Goal: Information Seeking & Learning: Learn about a topic

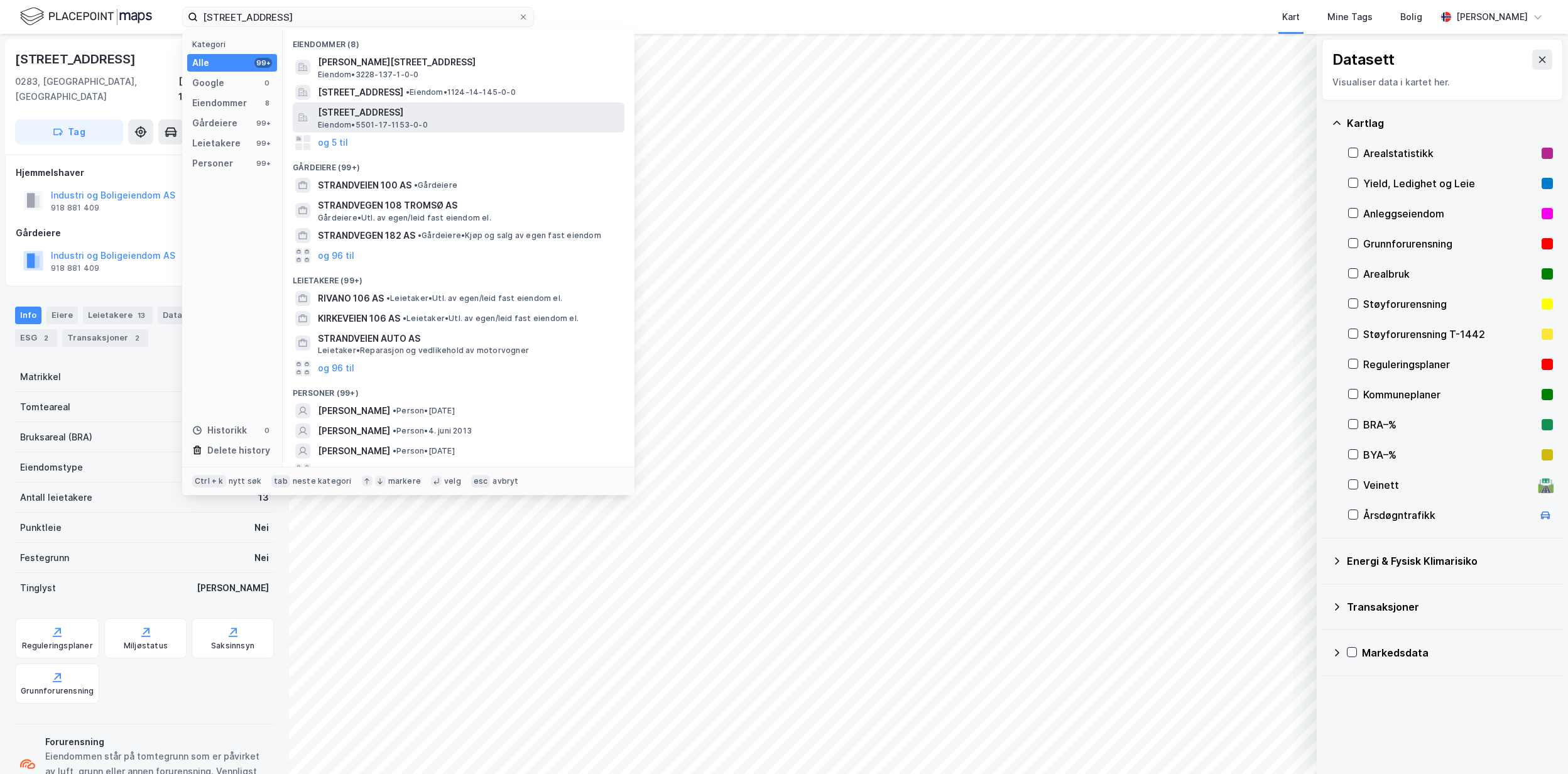
click at [504, 121] on div "[STREET_ADDRESS] • 5501-17-1153-0-0" at bounding box center [469, 117] width 304 height 25
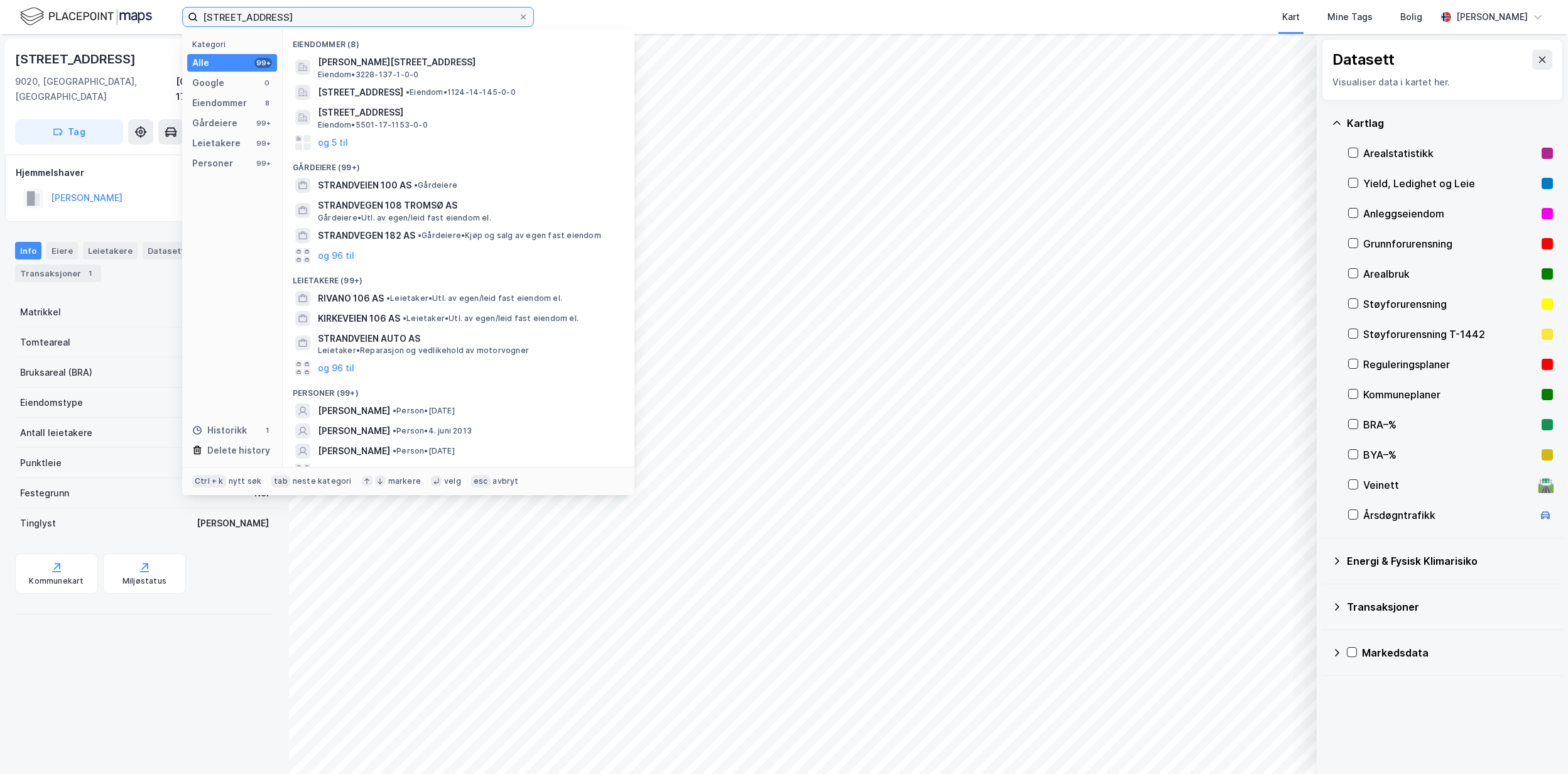
drag, startPoint x: 308, startPoint y: 18, endPoint x: 170, endPoint y: 18, distance: 138.0
click at [170, 18] on div "strandvegen 106 Kategori Alle 99+ Google 0 Eiendommer 8 Gårdeiere 99+ Leietaker…" at bounding box center [784, 17] width 1568 height 34
paste input "977219787"
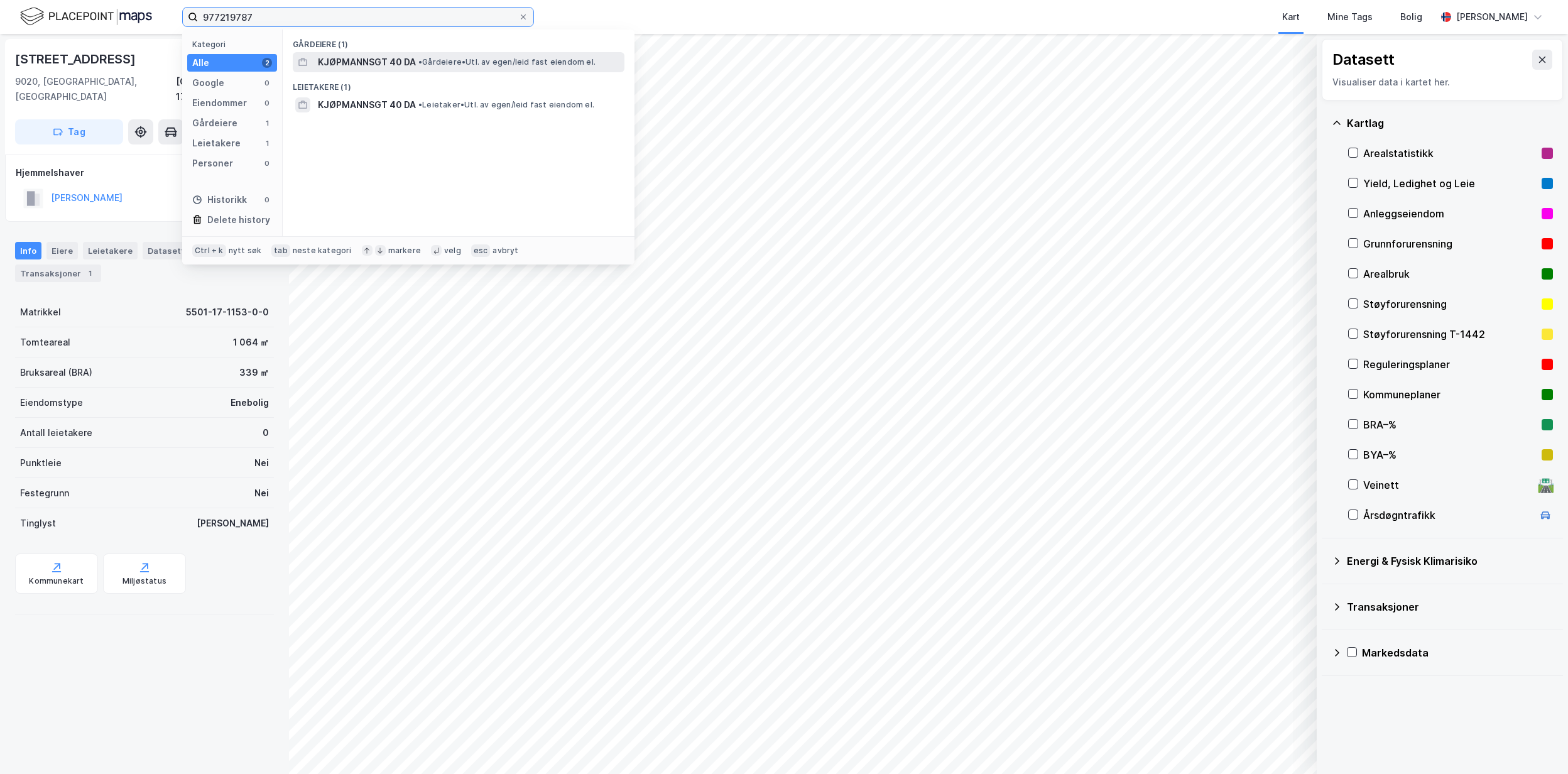
type input "977219787"
click at [412, 66] on span "KJØPMANNSGT 40 DA" at bounding box center [367, 62] width 98 height 15
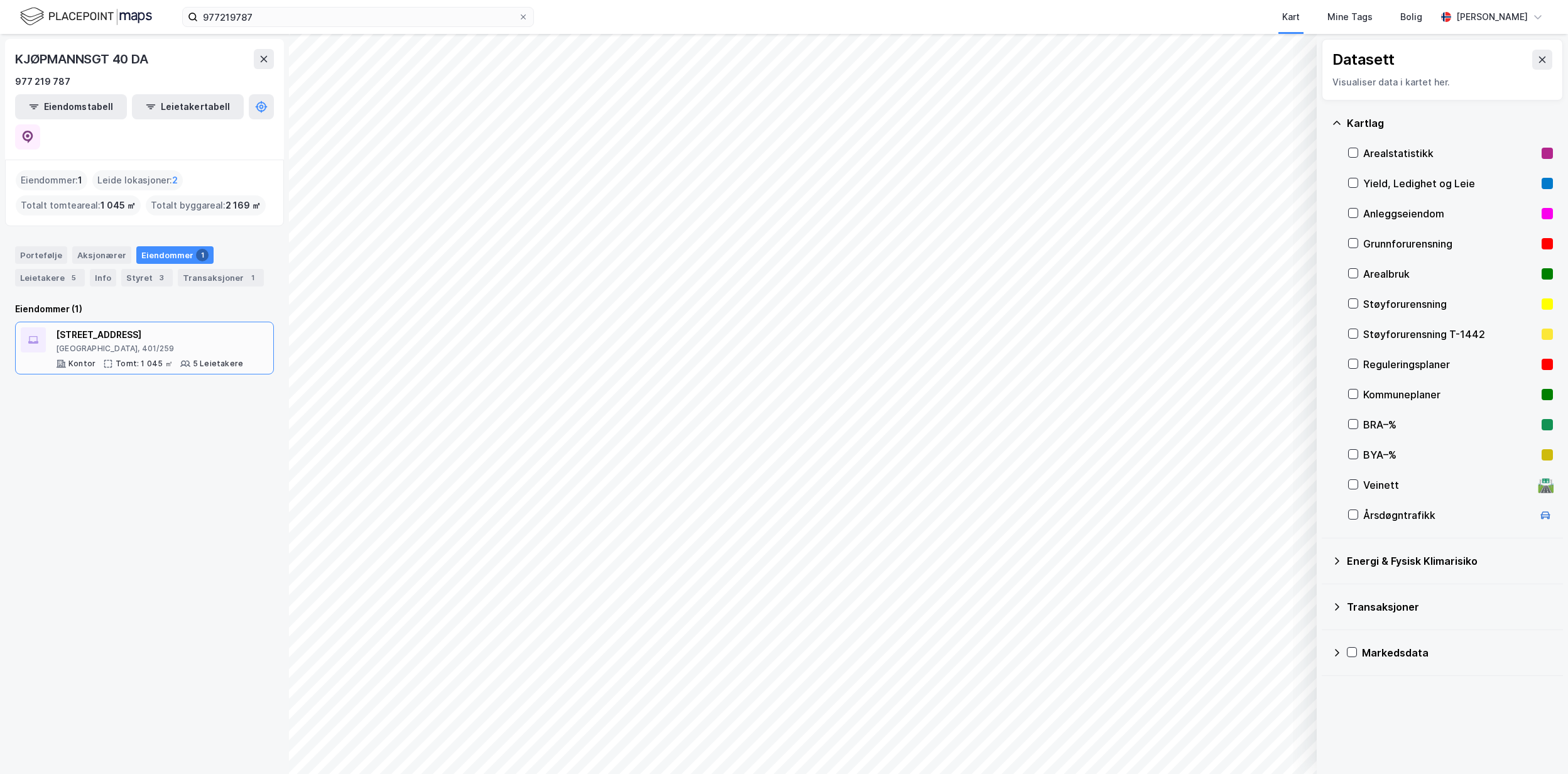
click at [120, 344] on div "[GEOGRAPHIC_DATA], 401/259" at bounding box center [149, 349] width 187 height 10
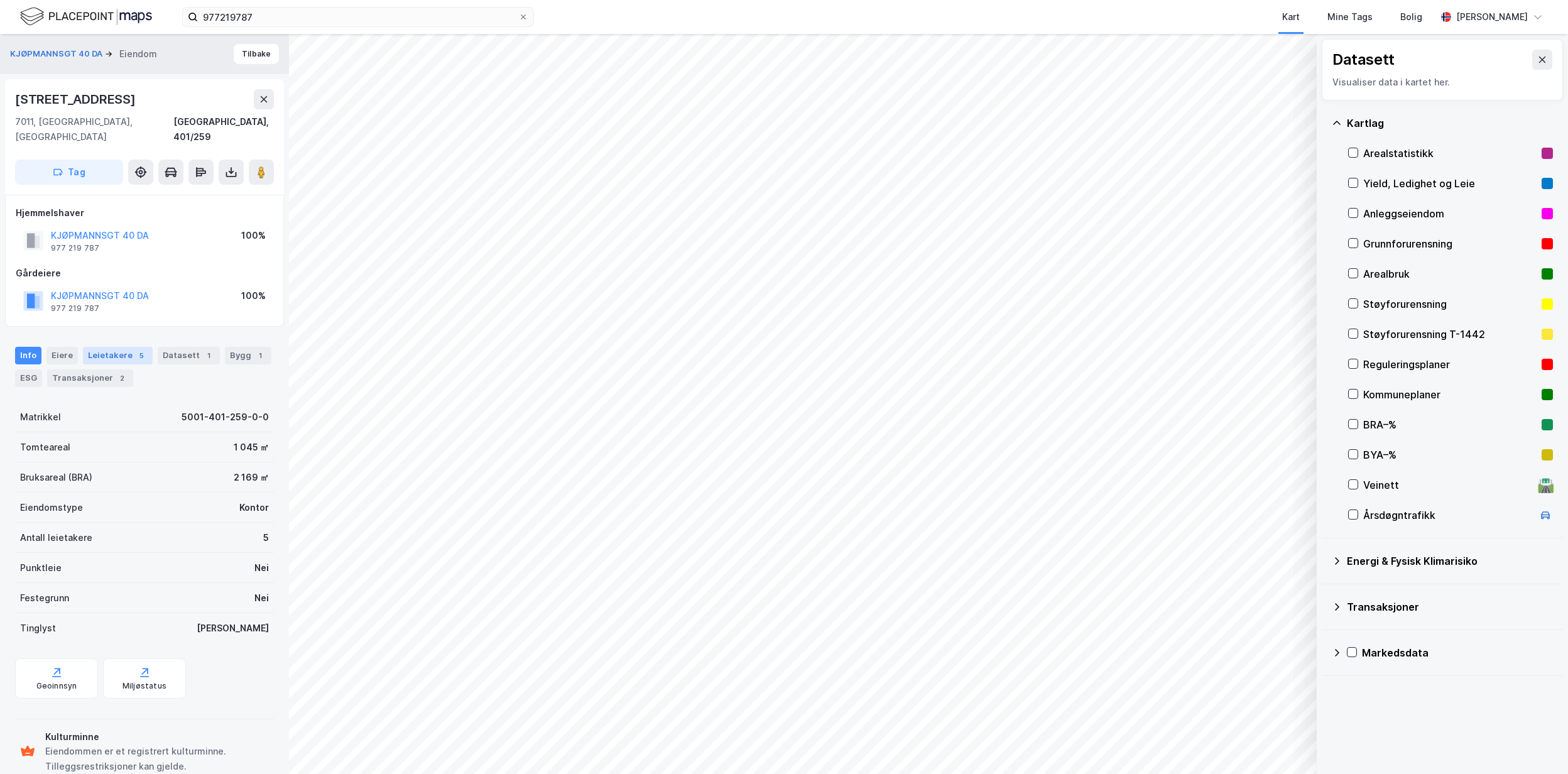
click at [104, 347] on div "Leietakere 5" at bounding box center [118, 356] width 70 height 18
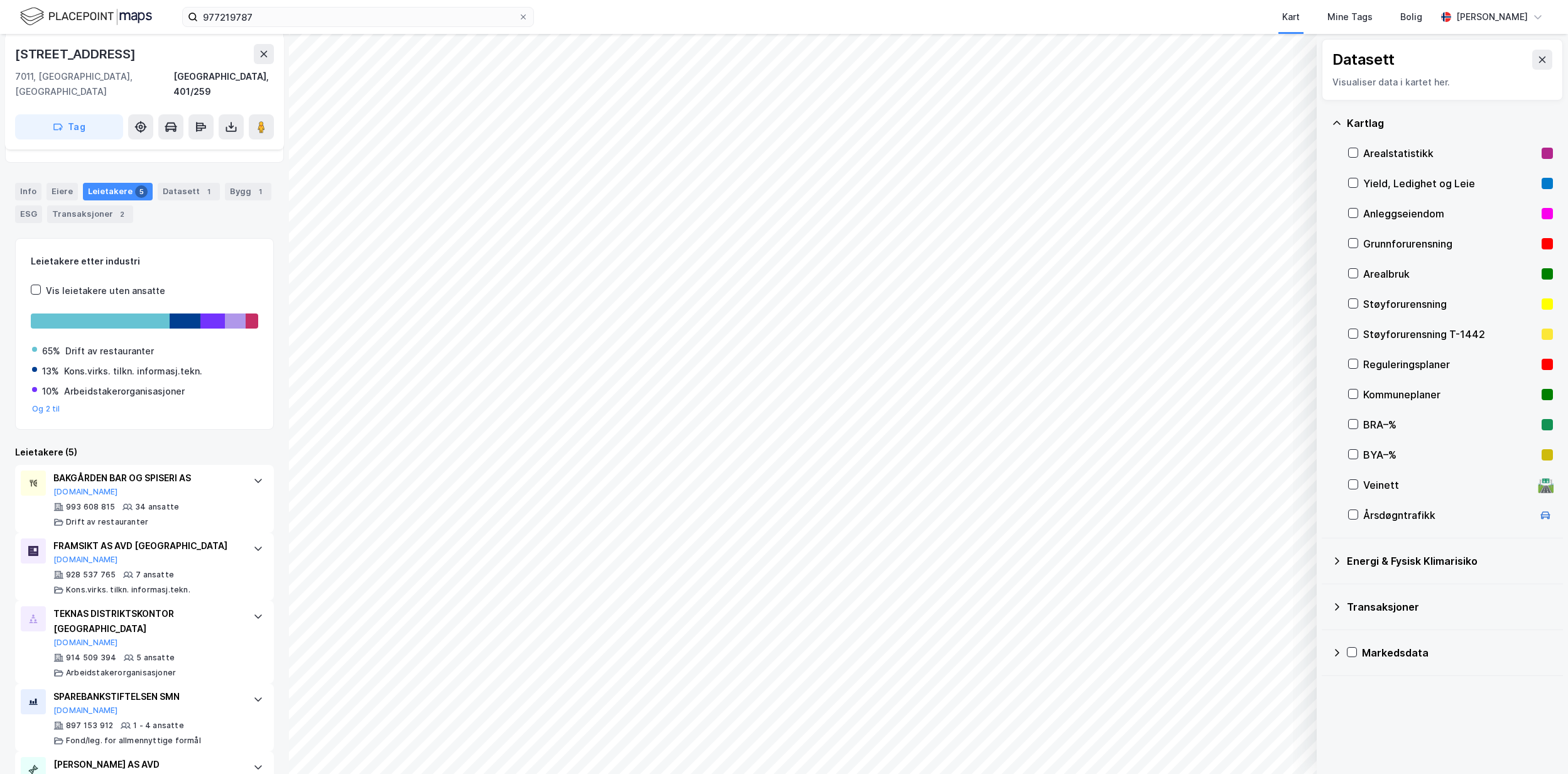
scroll to position [212, 0]
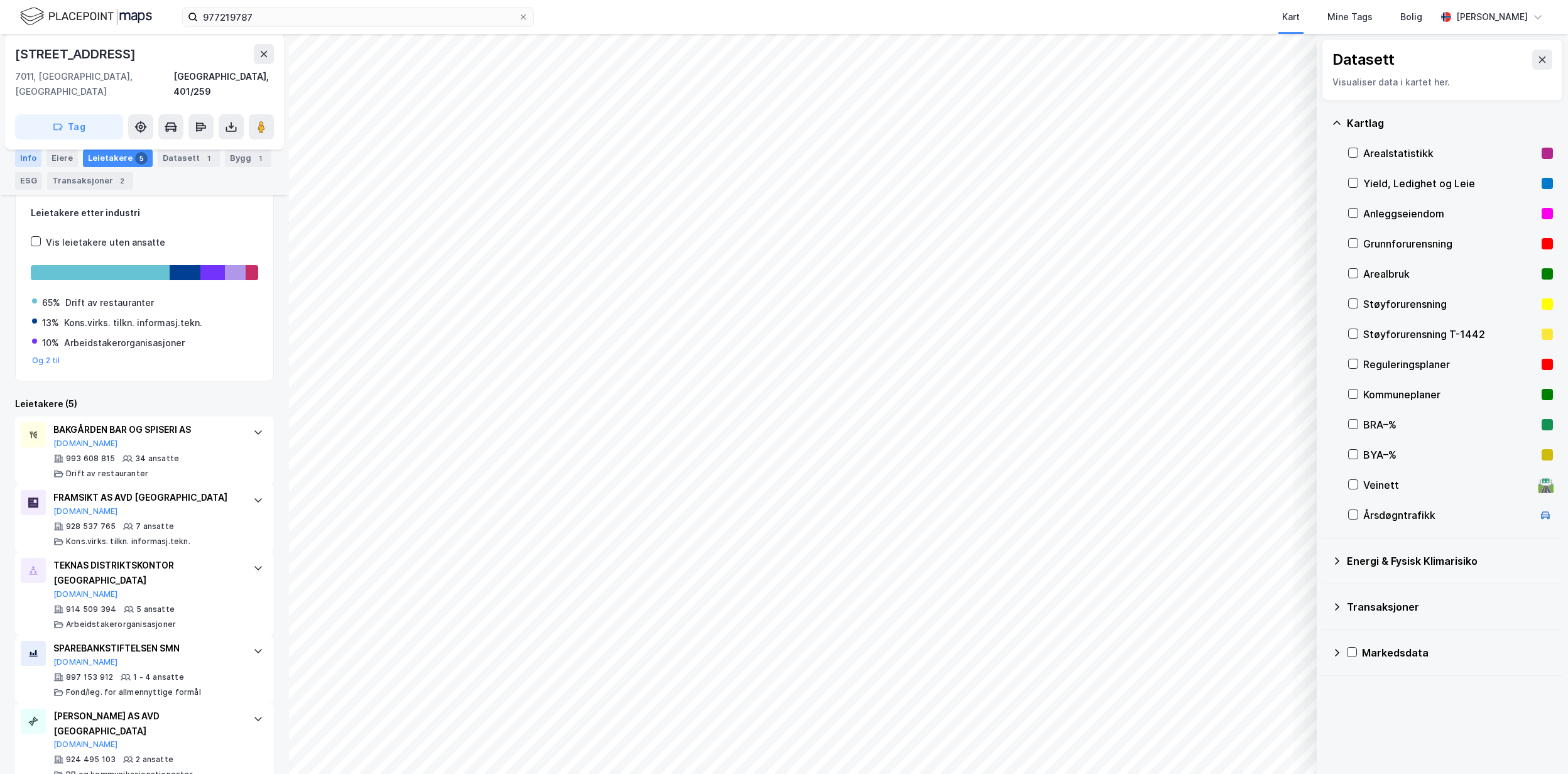
click at [30, 158] on div "Info" at bounding box center [28, 158] width 26 height 18
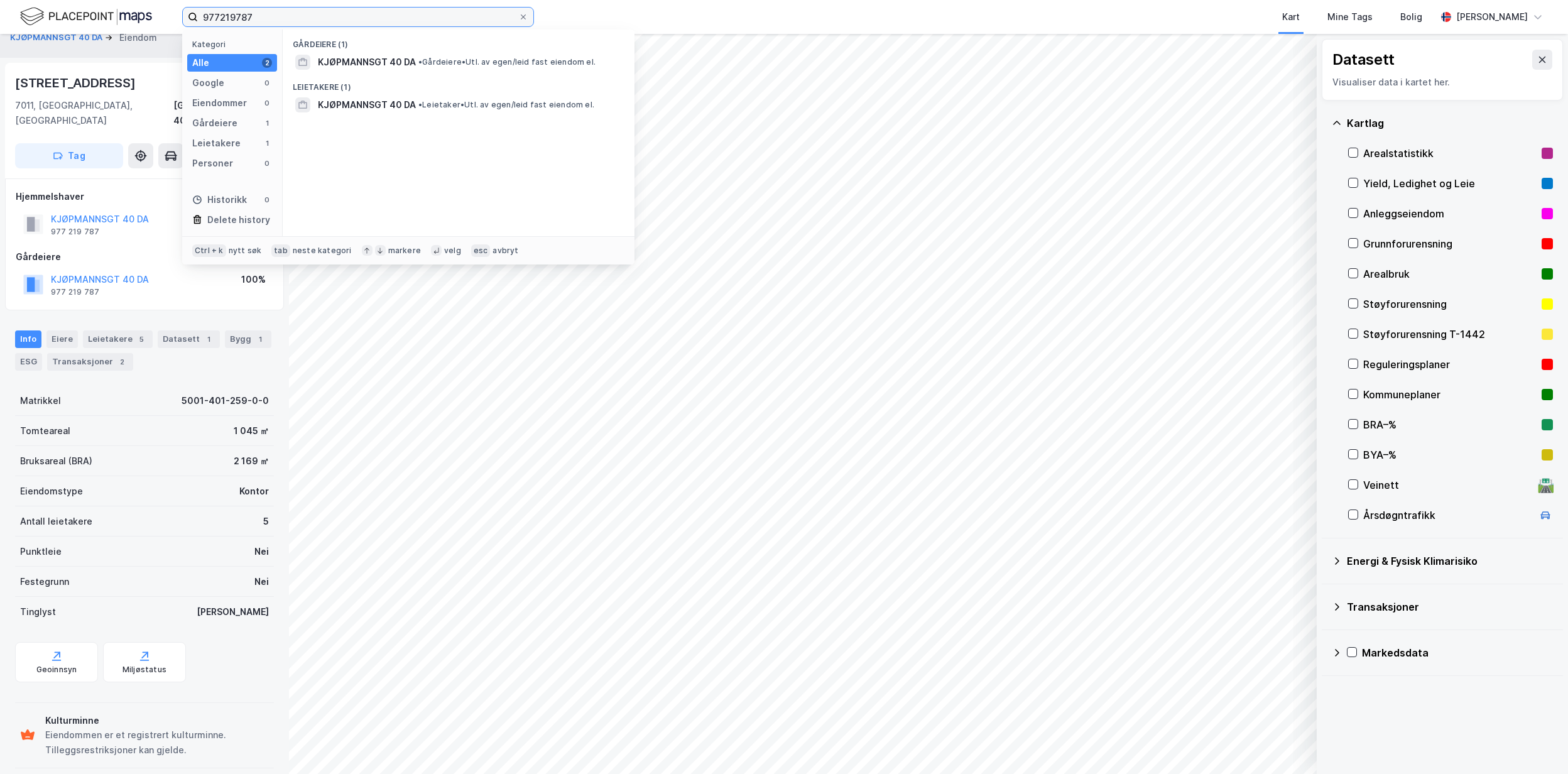
click at [347, 13] on input "977219787" at bounding box center [359, 17] width 321 height 19
click at [528, 19] on span at bounding box center [523, 17] width 10 height 10
click at [518, 19] on input "977219787" at bounding box center [359, 17] width 321 height 19
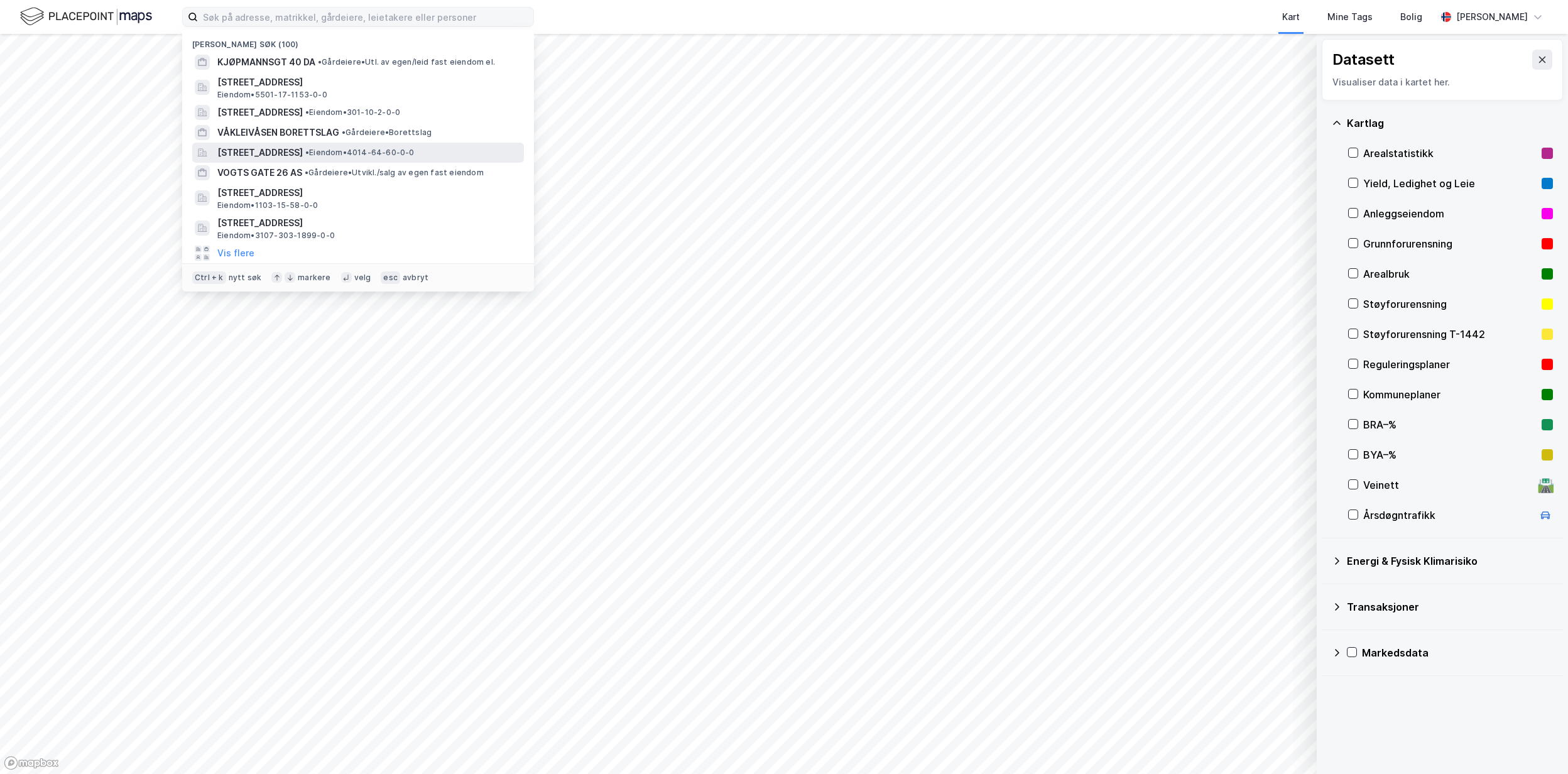
click at [303, 156] on span "[STREET_ADDRESS]" at bounding box center [260, 152] width 86 height 15
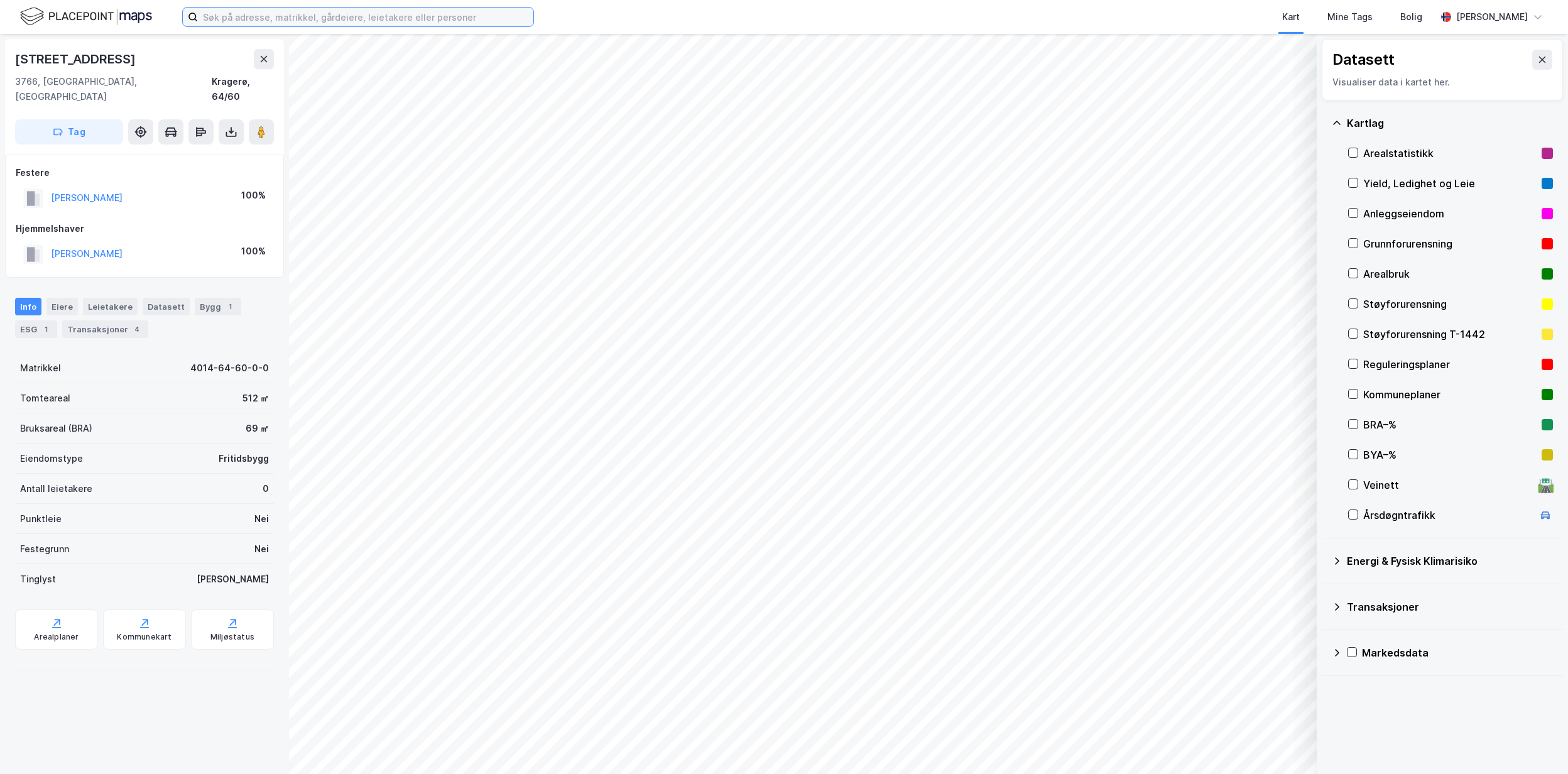
click at [315, 21] on input at bounding box center [366, 17] width 336 height 19
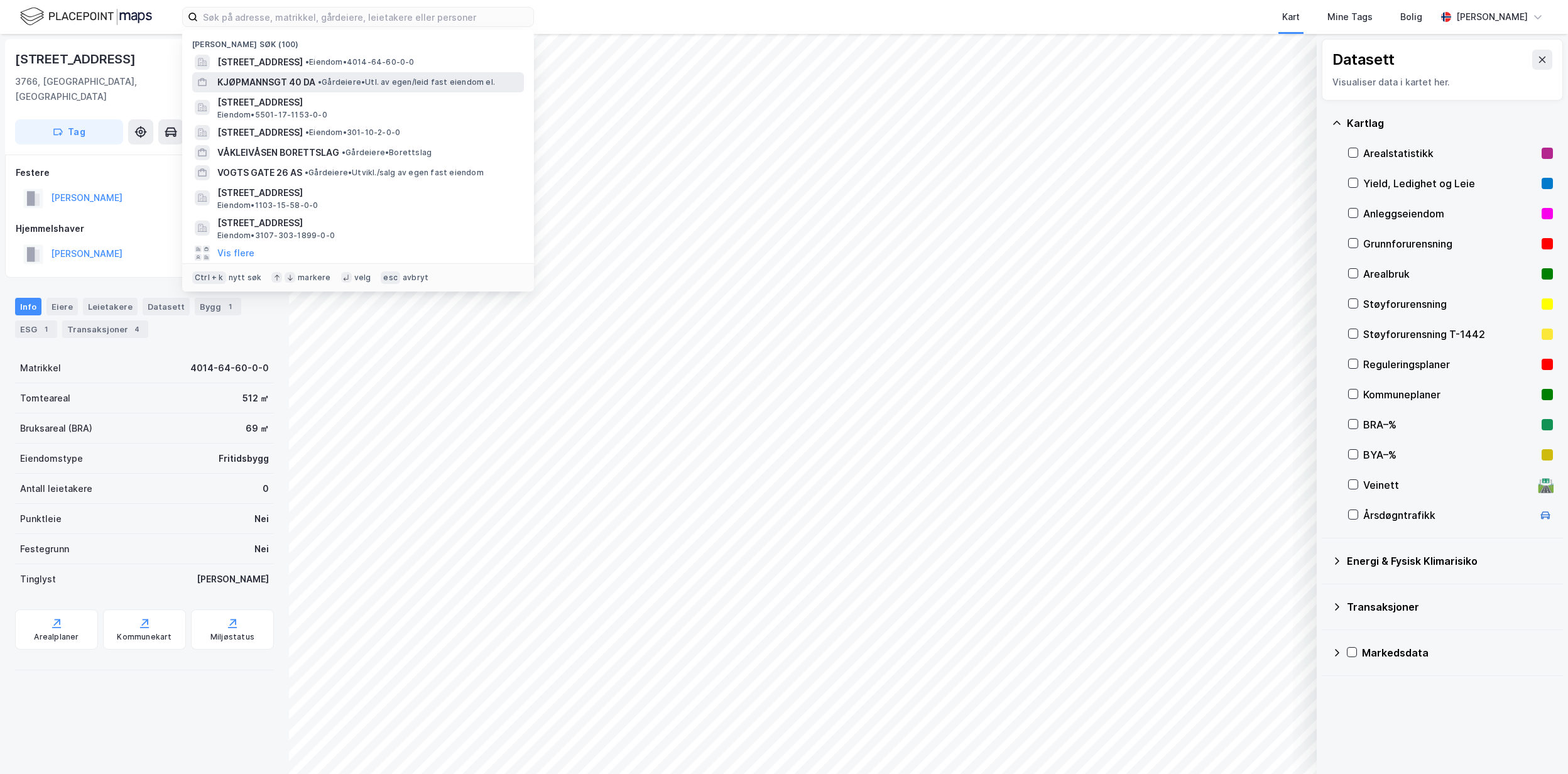
click at [361, 73] on div "KJØPMANNSGT 40 DA • Gårdeiere • Utl. av egen/leid fast eiendom el." at bounding box center [358, 83] width 332 height 20
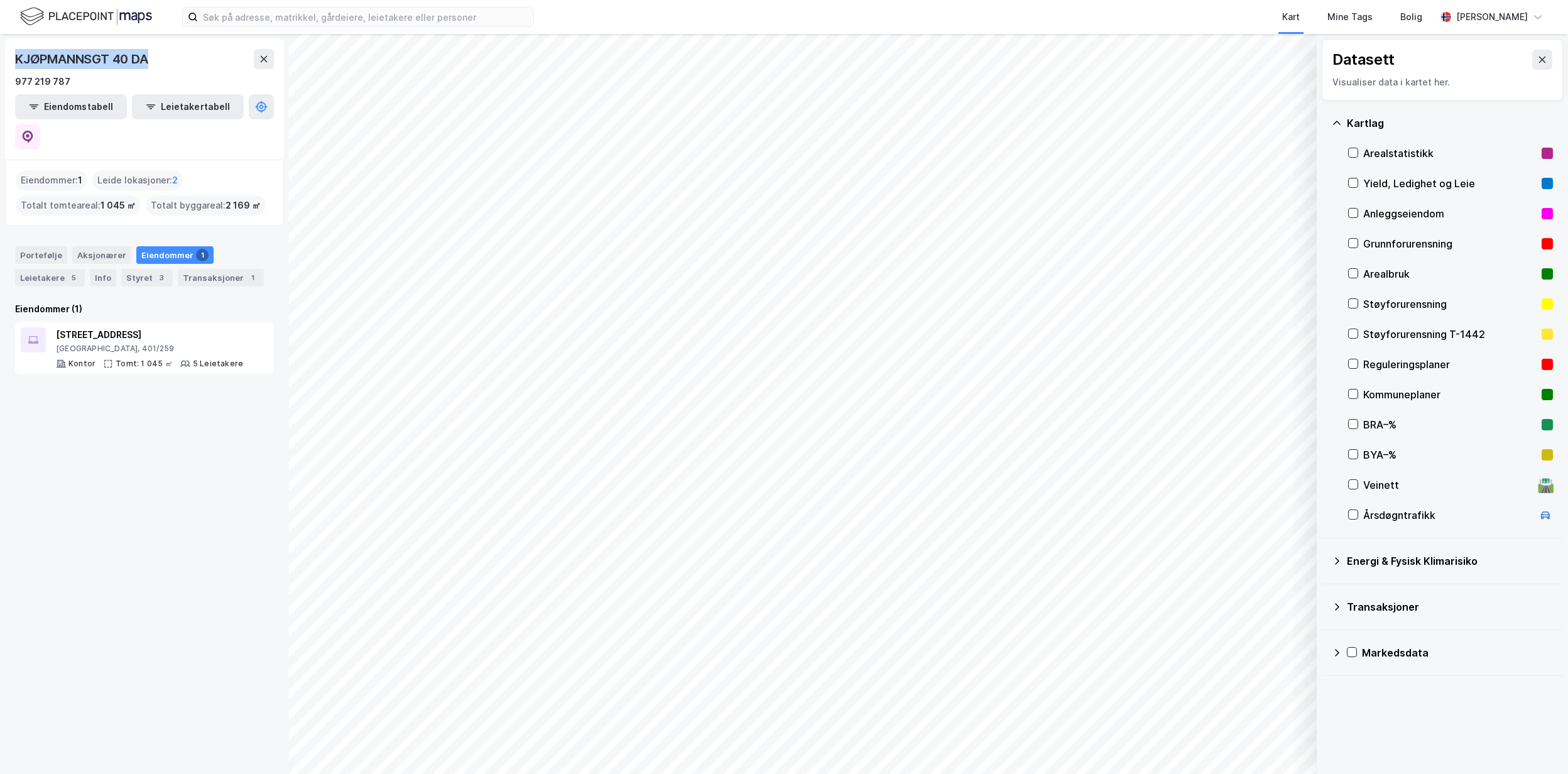
drag, startPoint x: 152, startPoint y: 66, endPoint x: 18, endPoint y: 66, distance: 134.0
click at [18, 66] on div "KJØPMANNSGT 40 DA" at bounding box center [83, 59] width 135 height 20
click at [127, 344] on div "[GEOGRAPHIC_DATA], 401/259" at bounding box center [149, 349] width 187 height 10
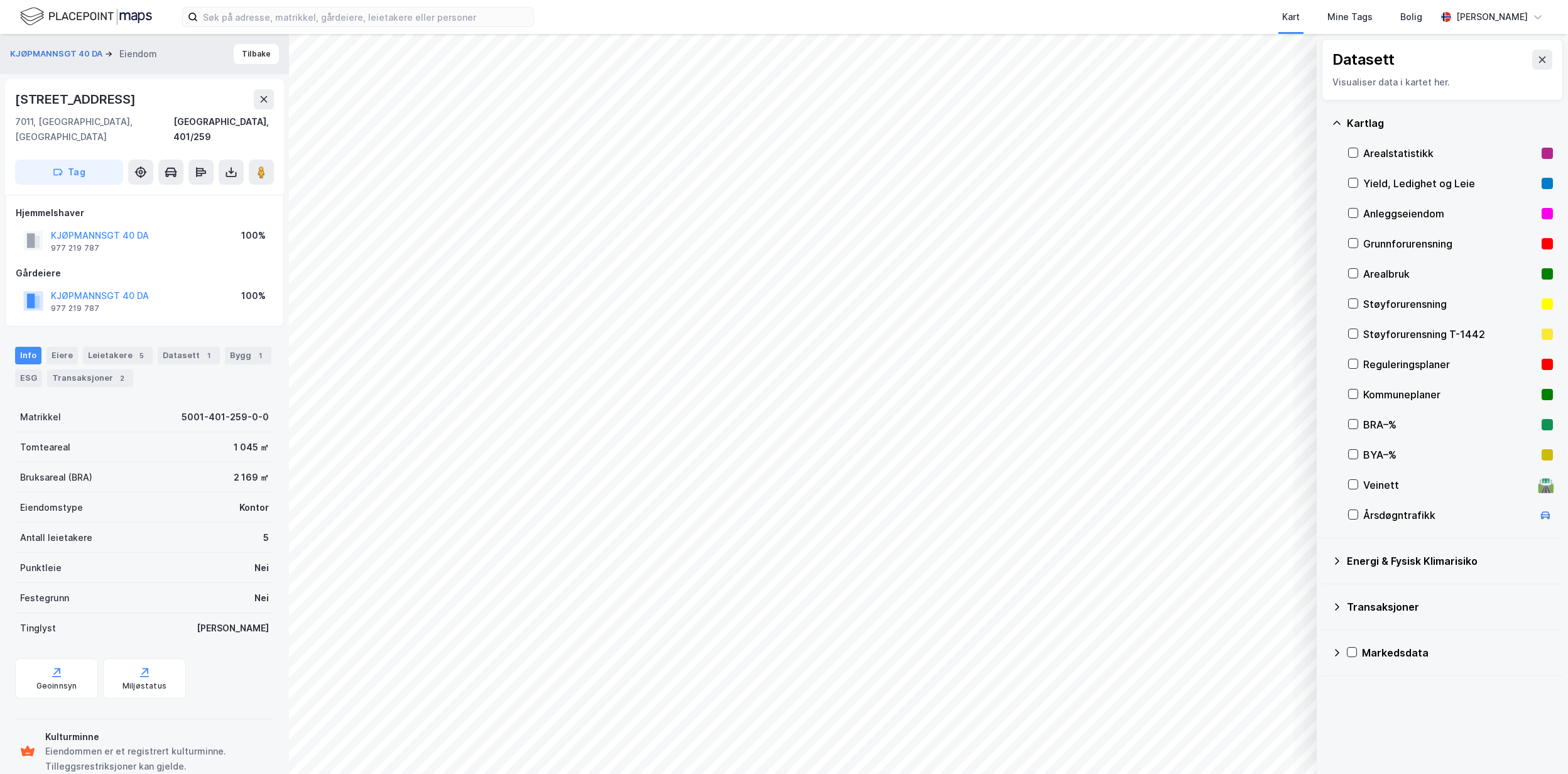
scroll to position [16, 0]
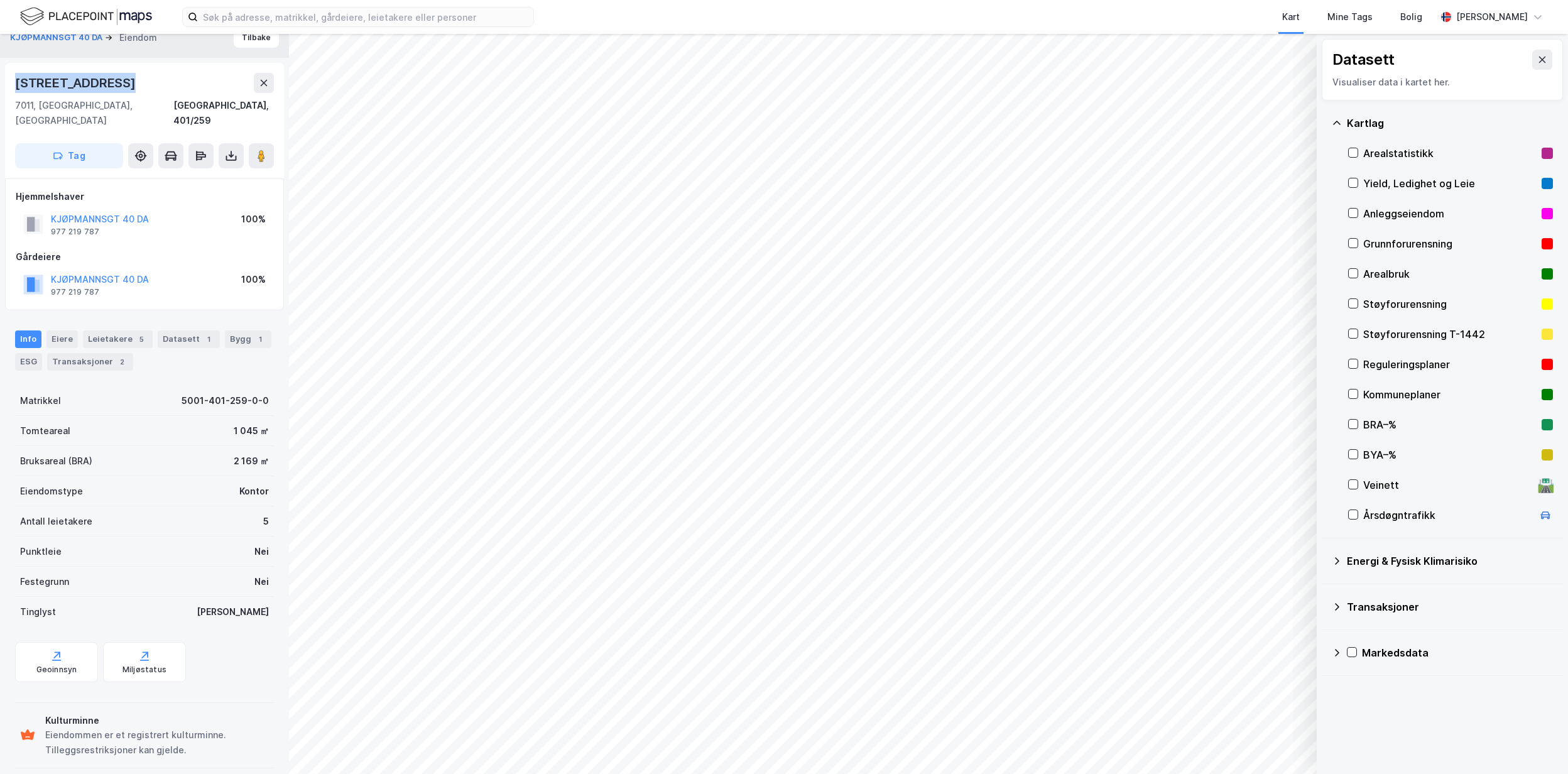
drag, startPoint x: 141, startPoint y: 79, endPoint x: 6, endPoint y: 86, distance: 135.2
click at [6, 86] on div "[STREET_ADDRESS]" at bounding box center [144, 121] width 279 height 116
copy div "[STREET_ADDRESS]"
click at [176, 335] on div "Info [PERSON_NAME] 5 Datasett 1 Bygg 1 ESG Transaksjoner 2" at bounding box center [144, 351] width 259 height 40
click at [176, 331] on div "Datasett 1" at bounding box center [188, 340] width 62 height 18
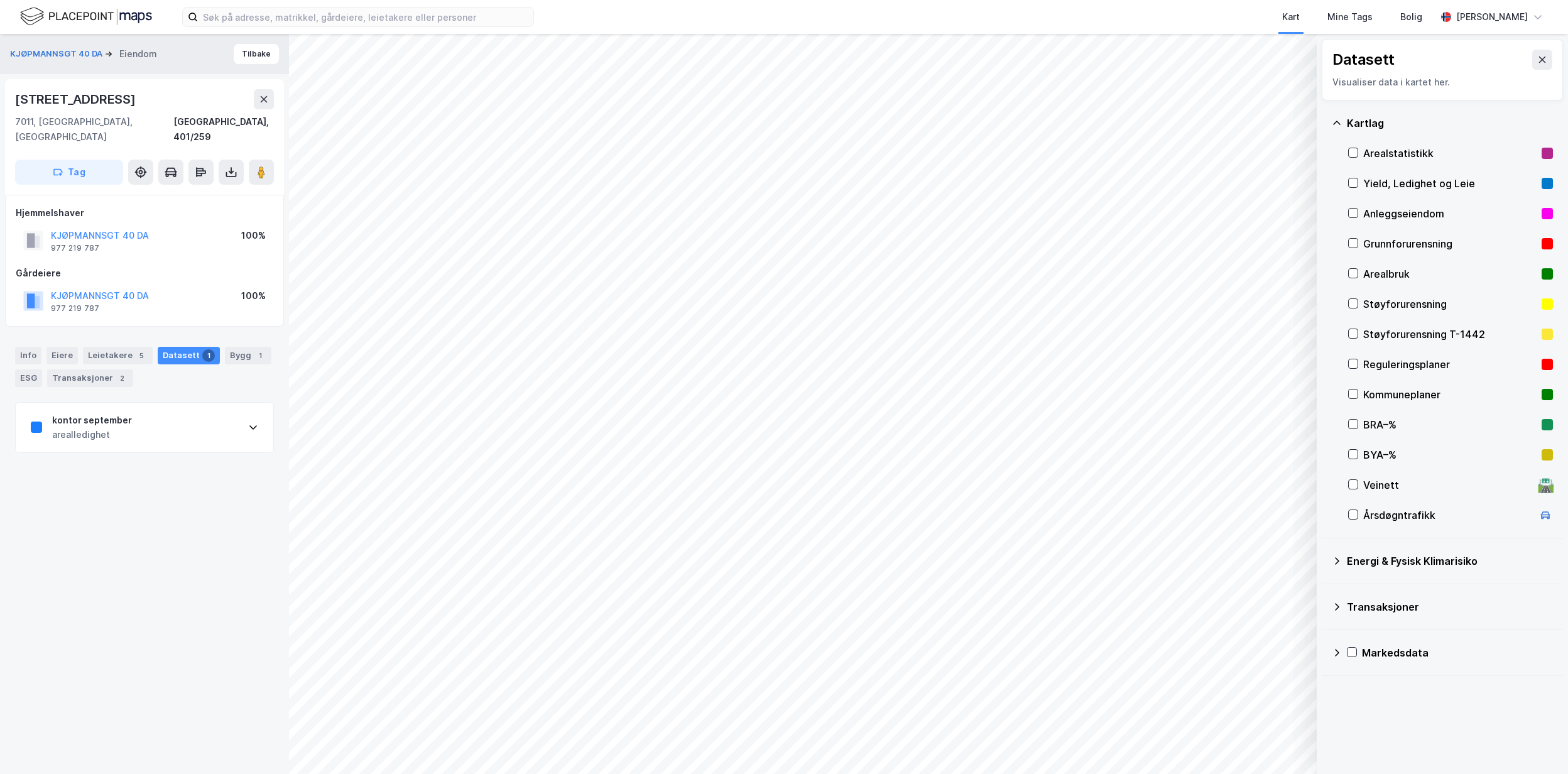
click at [131, 410] on div "kontor september arealledighet" at bounding box center [144, 427] width 258 height 50
click at [92, 701] on div "[URL][DOMAIN_NAME]" at bounding box center [73, 706] width 85 height 11
click at [26, 347] on div "Info" at bounding box center [28, 356] width 26 height 18
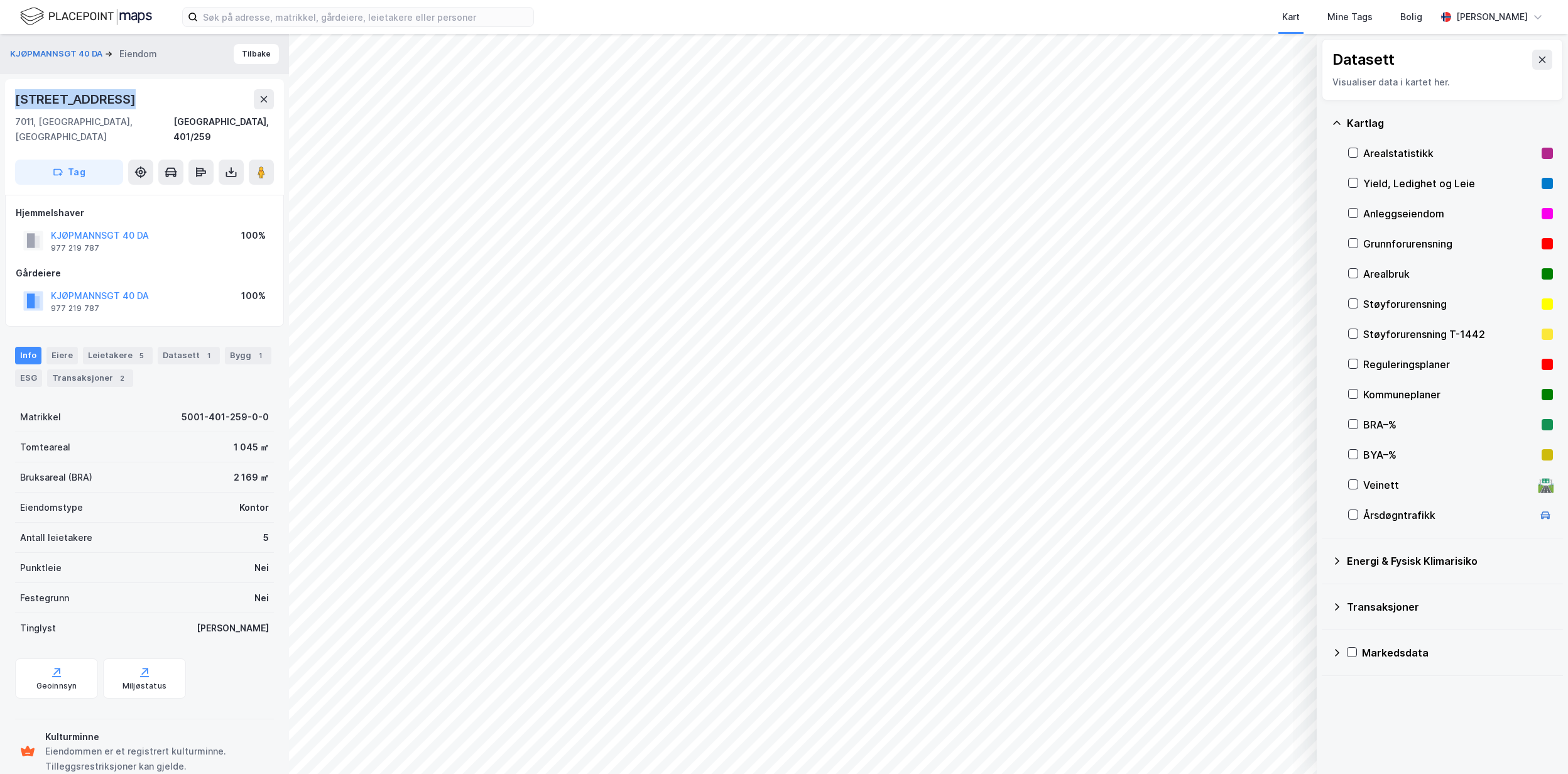
drag, startPoint x: 135, startPoint y: 97, endPoint x: 10, endPoint y: 95, distance: 125.0
click at [10, 95] on div "[STREET_ADDRESS]" at bounding box center [144, 136] width 279 height 116
copy div "[STREET_ADDRESS]"
click at [32, 660] on div "Geoinnsyn" at bounding box center [56, 678] width 83 height 40
click at [35, 370] on div "ESG" at bounding box center [28, 379] width 27 height 18
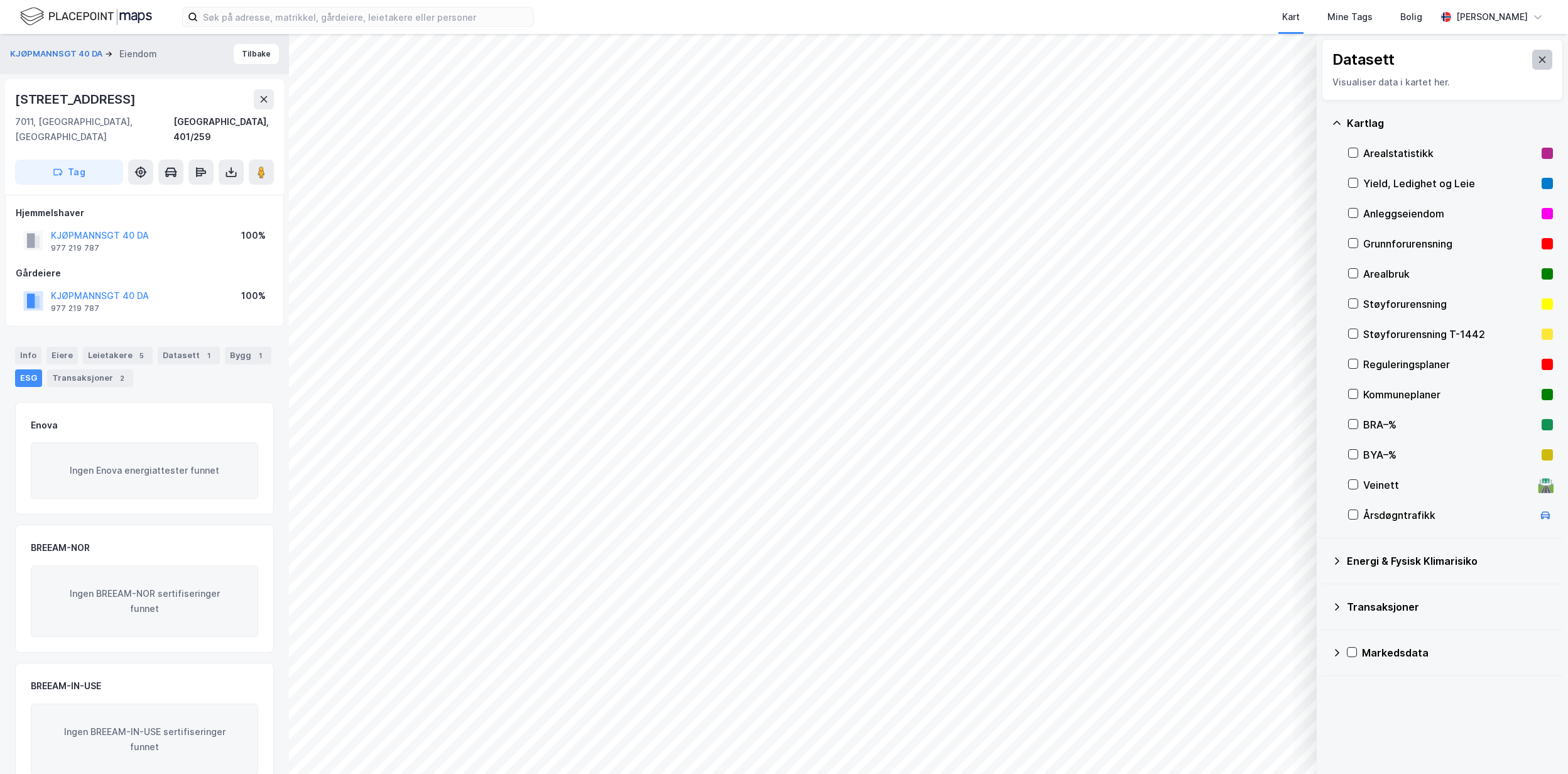
click at [1532, 51] on button at bounding box center [1542, 60] width 20 height 20
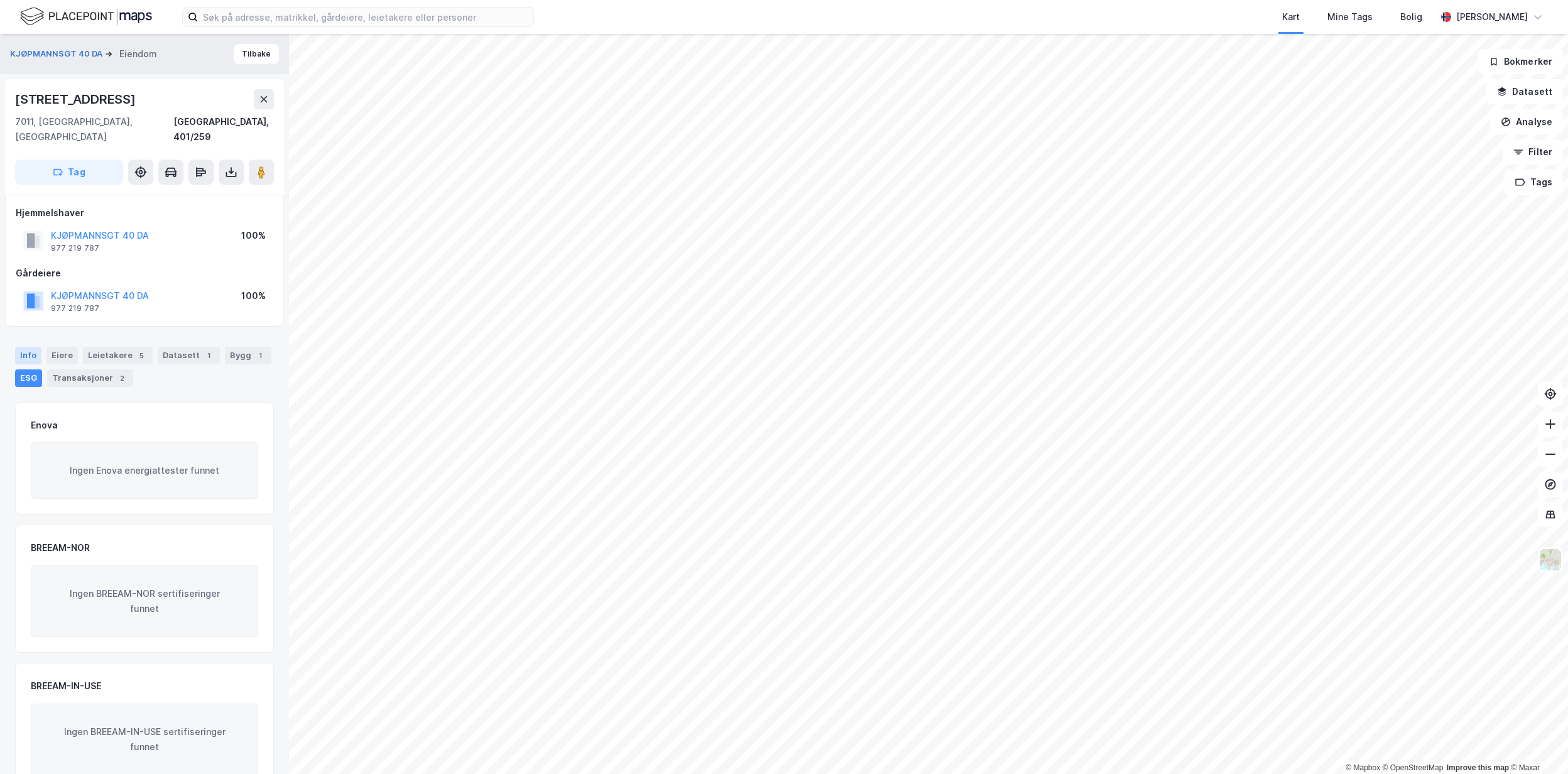
click at [21, 348] on div "Info" at bounding box center [28, 356] width 26 height 18
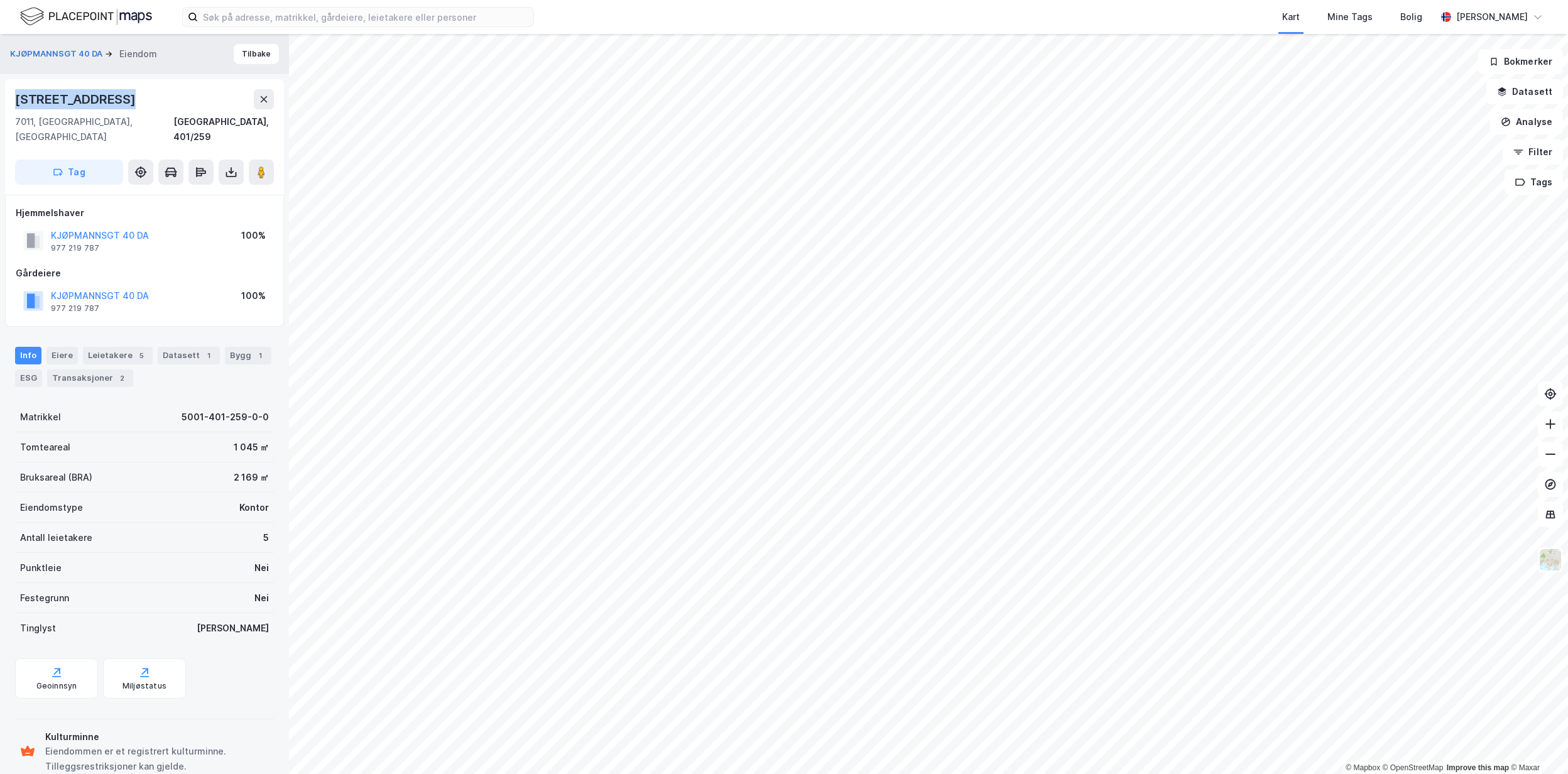
drag, startPoint x: 133, startPoint y: 106, endPoint x: 18, endPoint y: 91, distance: 116.0
click at [18, 91] on div "[STREET_ADDRESS]" at bounding box center [144, 100] width 259 height 20
copy div "[STREET_ADDRESS]"
click at [144, 680] on div "Miljøstatus" at bounding box center [144, 685] width 44 height 10
drag, startPoint x: 120, startPoint y: 100, endPoint x: 133, endPoint y: 96, distance: 13.6
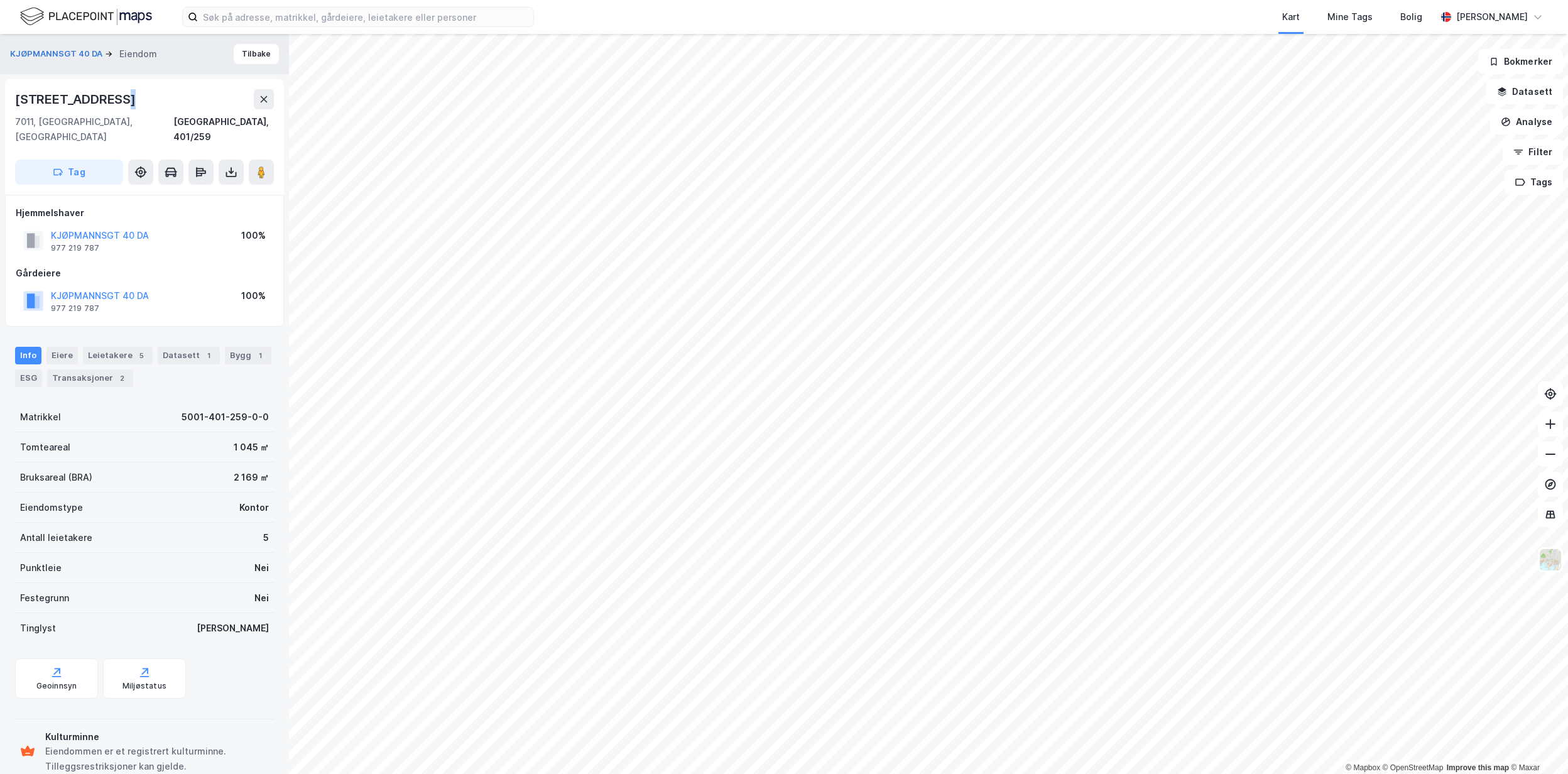
click at [133, 96] on div "[STREET_ADDRESS]" at bounding box center [144, 100] width 259 height 20
click at [1520, 103] on button "Datasett" at bounding box center [1524, 91] width 77 height 25
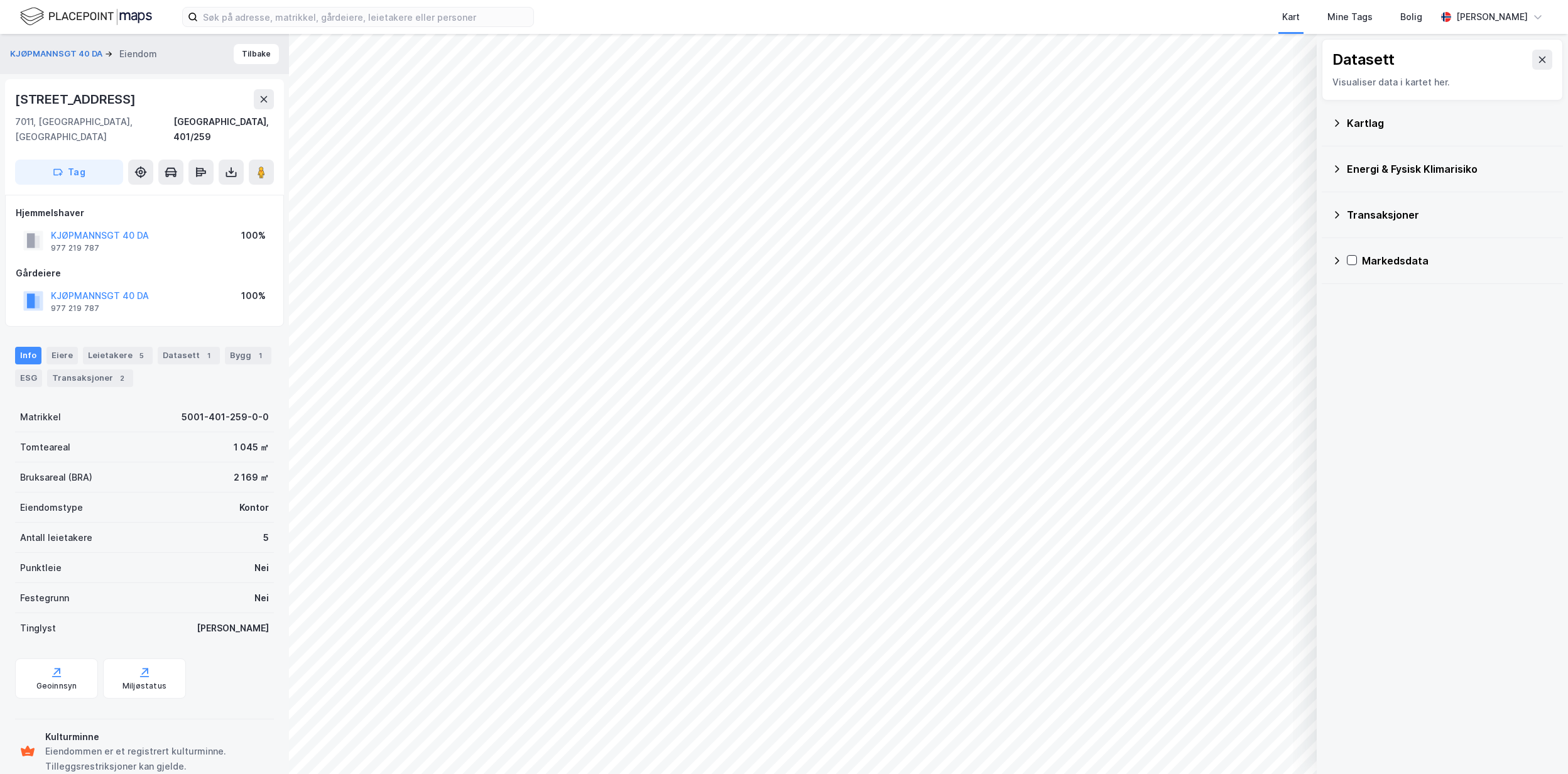
click at [1380, 131] on div "Kartlag" at bounding box center [1442, 123] width 221 height 30
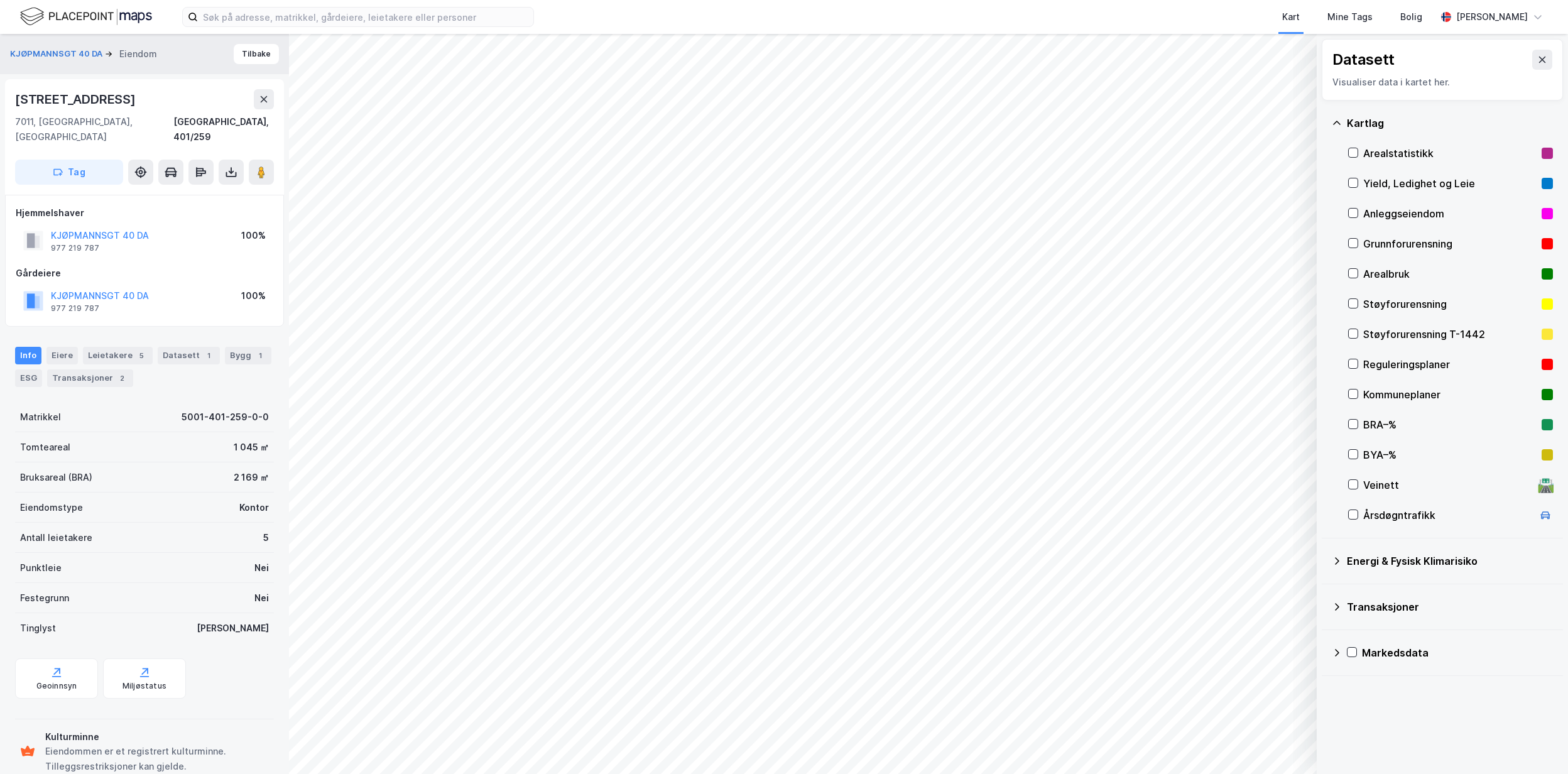
click at [1431, 153] on div "Arealstatistikk" at bounding box center [1449, 152] width 173 height 15
click at [1439, 172] on div "Yield, Ledighet og Leie" at bounding box center [1450, 183] width 205 height 30
click at [1260, 747] on button "Vis" at bounding box center [1251, 741] width 105 height 20
